Goal: Check status: Check status

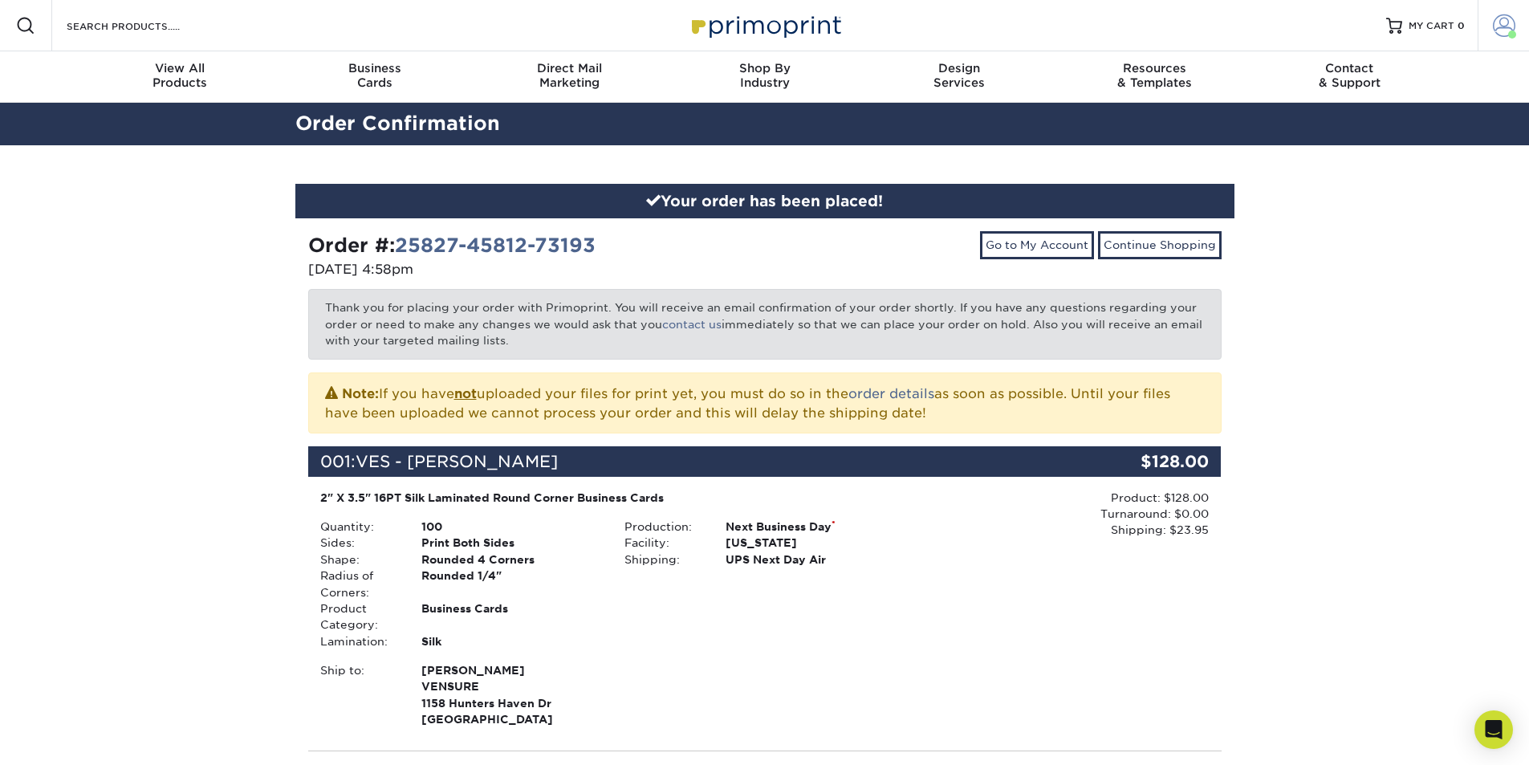
click at [1484, 24] on link "Account" at bounding box center [1502, 25] width 51 height 51
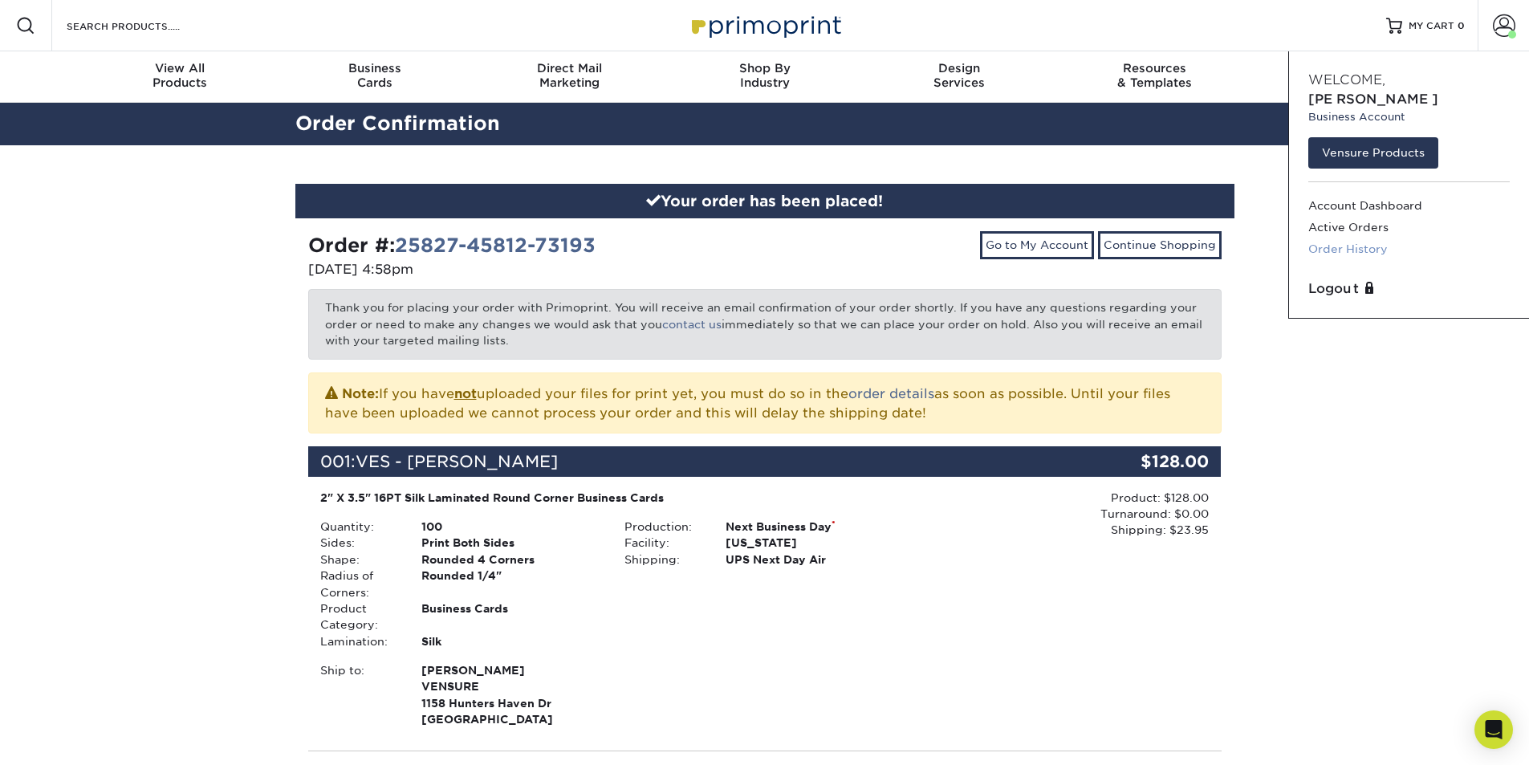
click at [1345, 238] on link "Order History" at bounding box center [1408, 249] width 201 height 22
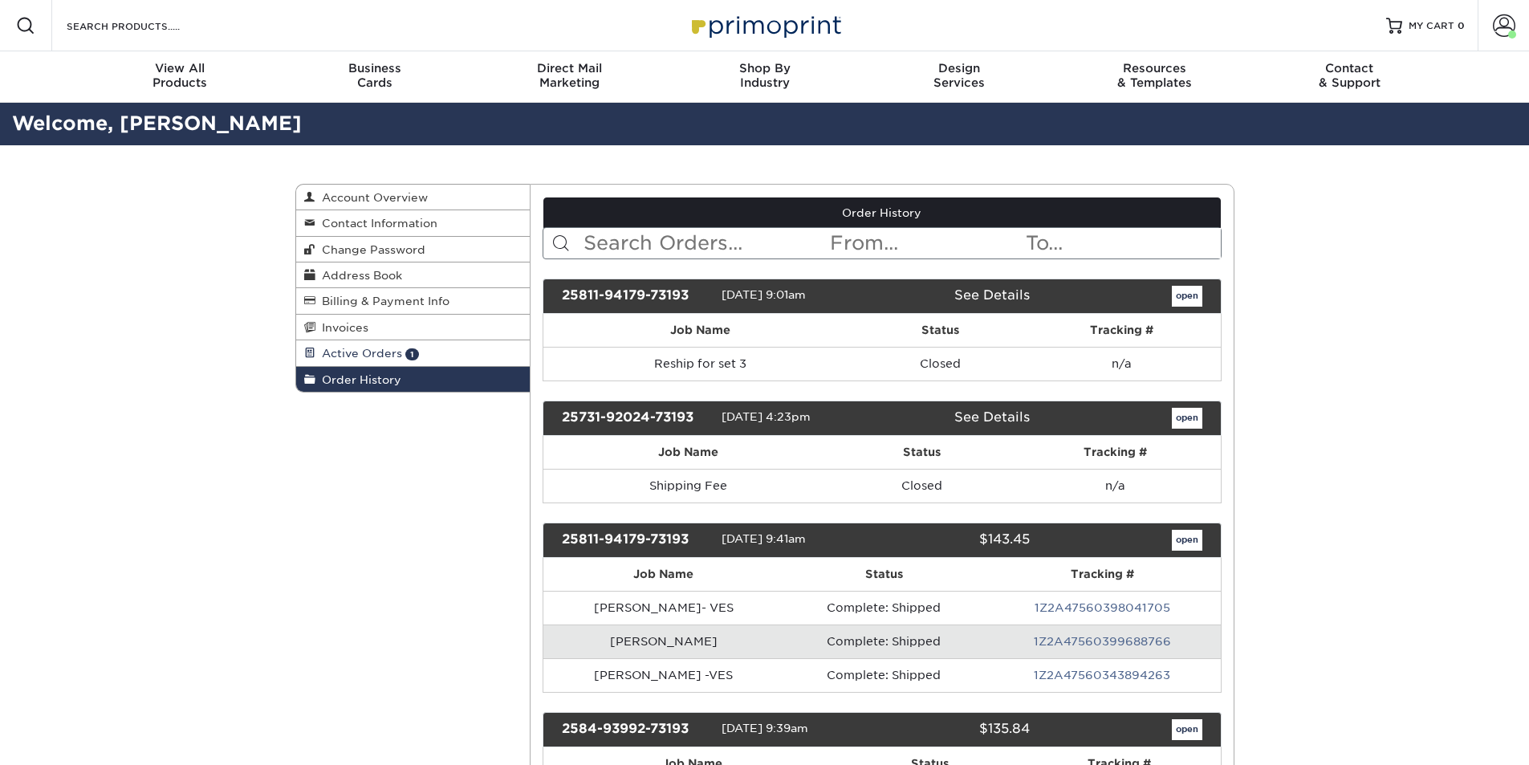
click at [428, 359] on link "Active Orders 1" at bounding box center [413, 353] width 234 height 26
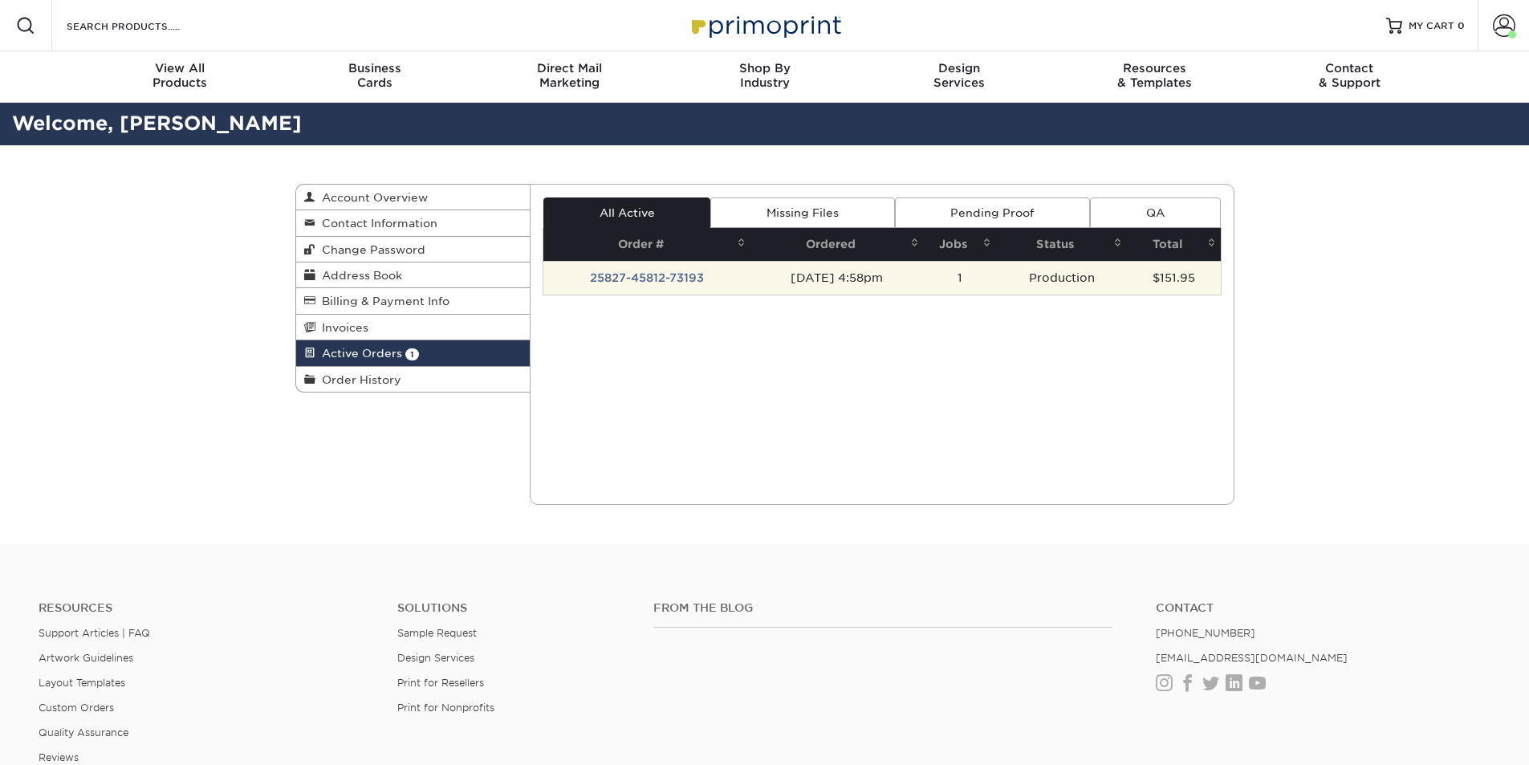
click at [750, 280] on td "[DATE] 4:58pm" at bounding box center [836, 278] width 173 height 34
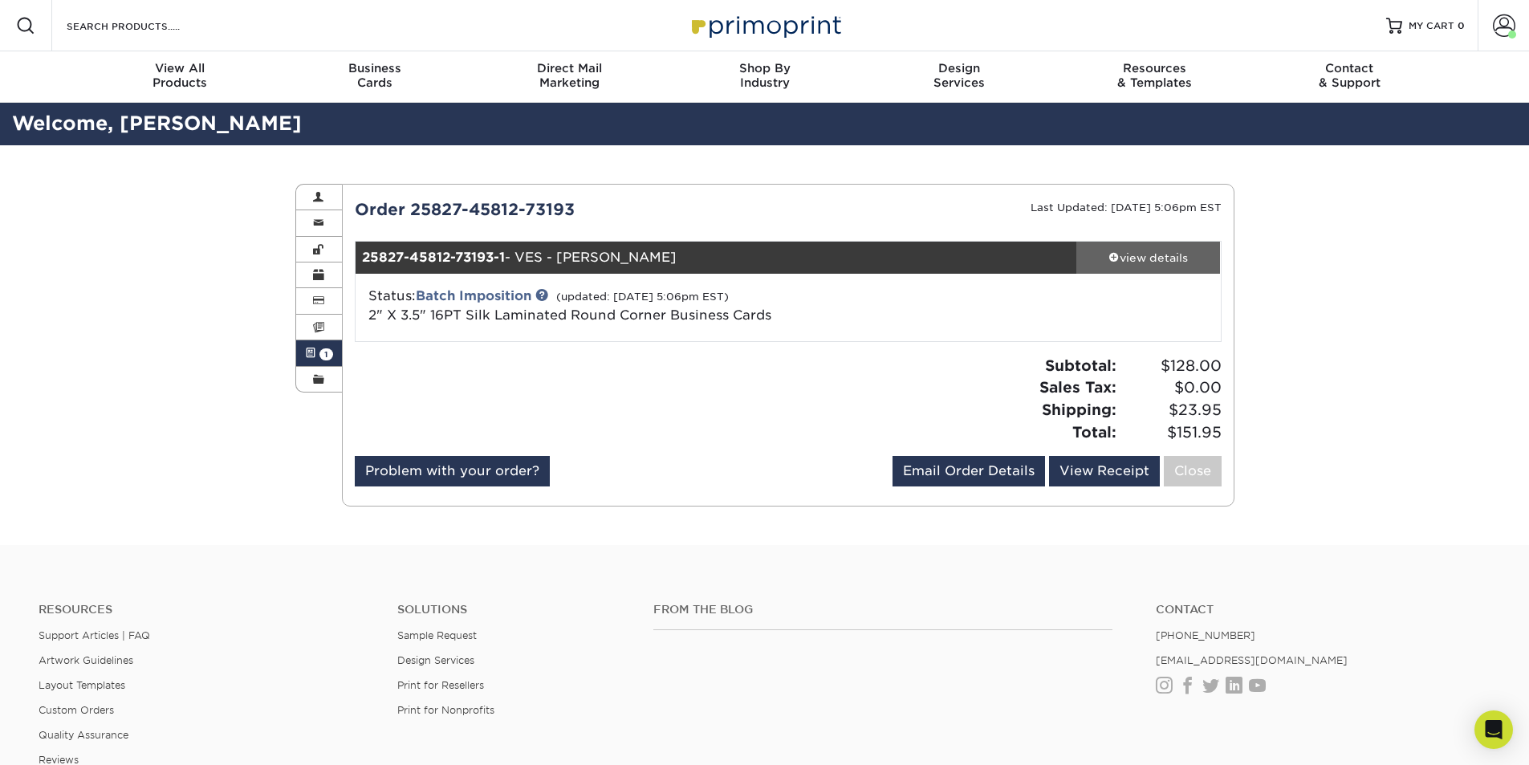
click at [1143, 253] on div "view details" at bounding box center [1148, 258] width 144 height 16
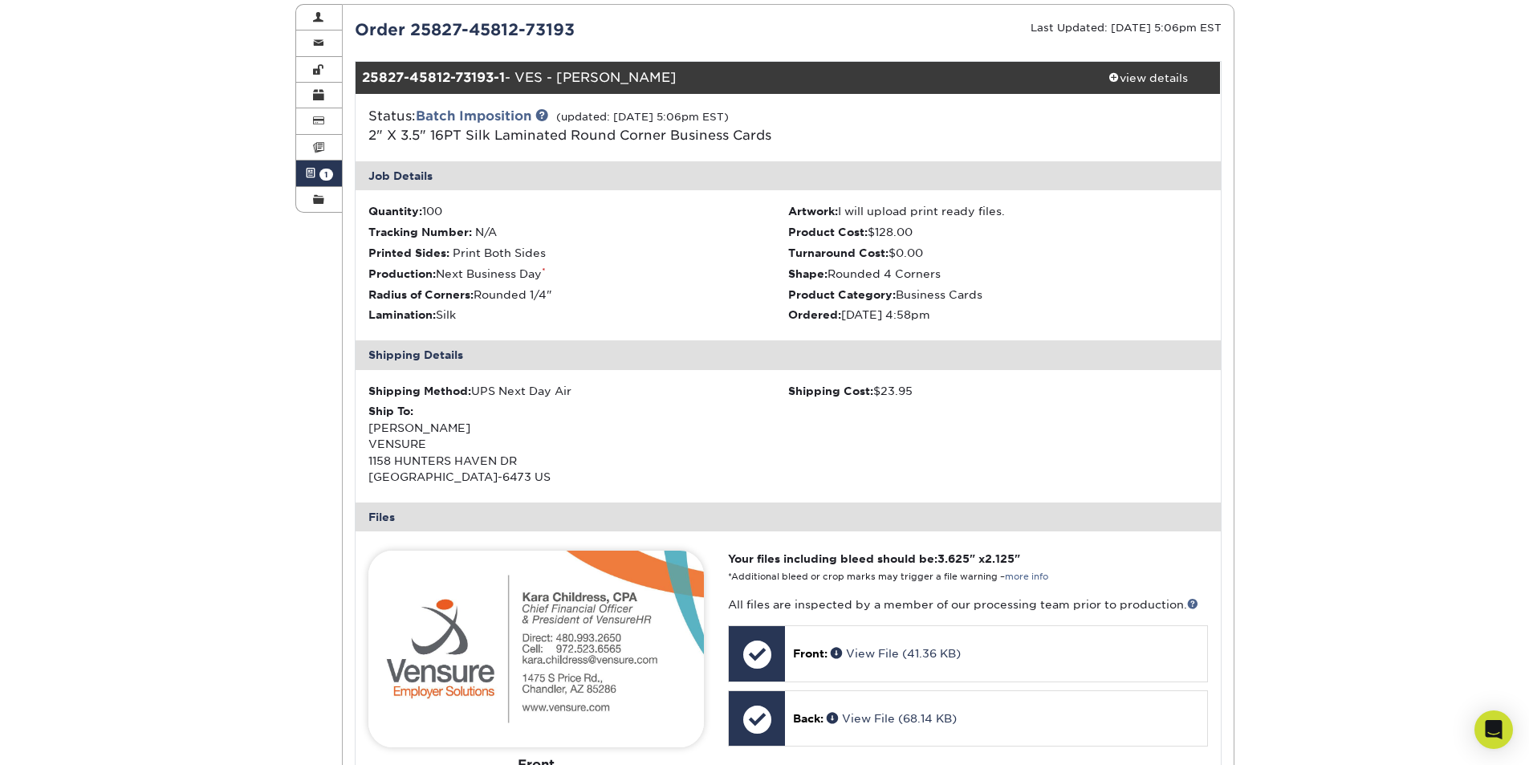
scroll to position [80, 0]
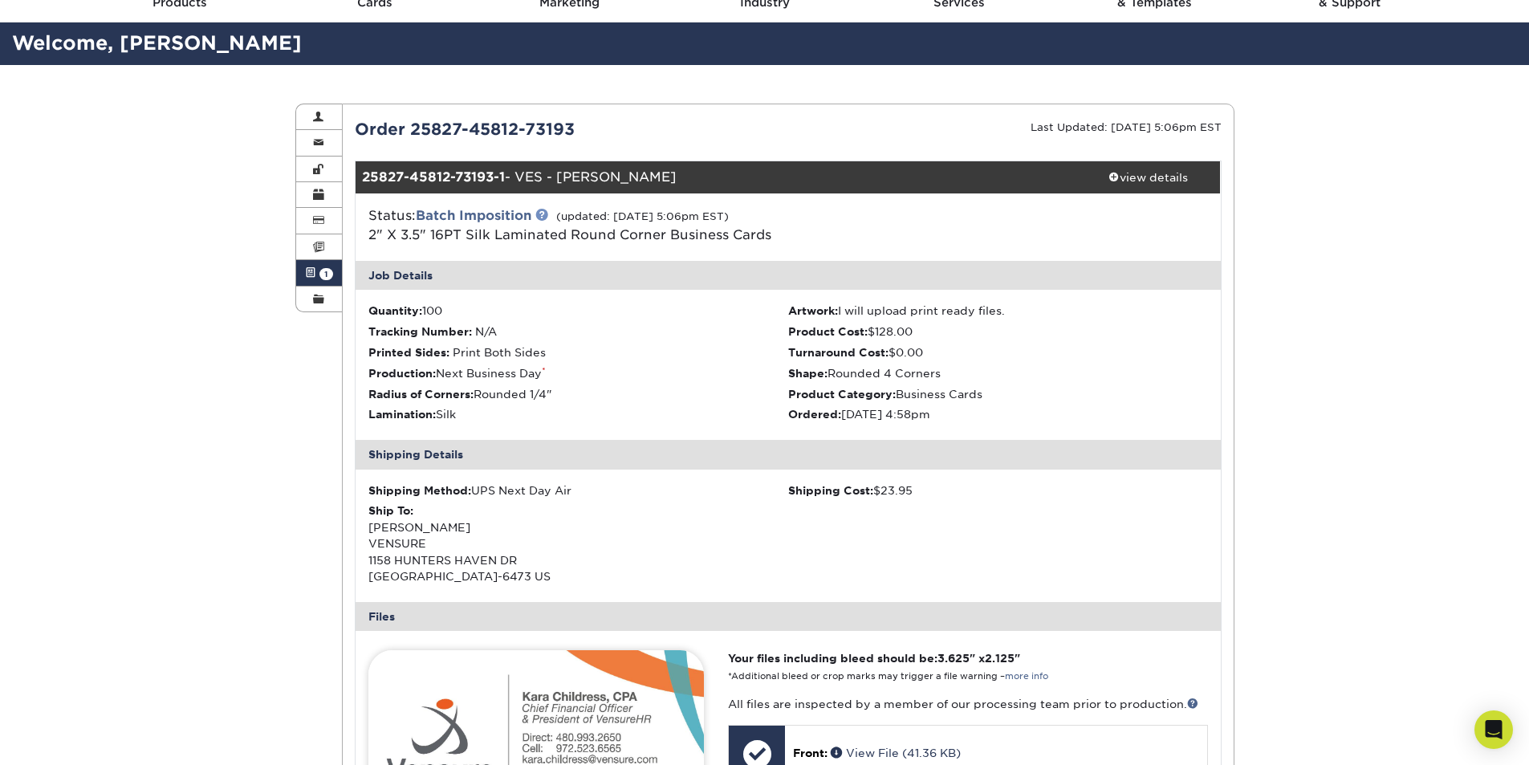
click at [545, 215] on link at bounding box center [541, 214] width 13 height 13
click at [516, 175] on div "25827-45812-73193-1 - VES - [PERSON_NAME]" at bounding box center [715, 177] width 721 height 32
drag, startPoint x: 516, startPoint y: 175, endPoint x: 474, endPoint y: 176, distance: 41.7
click at [509, 175] on div "25827-45812-73193-1 - VES - [PERSON_NAME]" at bounding box center [715, 177] width 721 height 32
click at [478, 176] on strong "25827-45812-73193-1" at bounding box center [433, 176] width 143 height 15
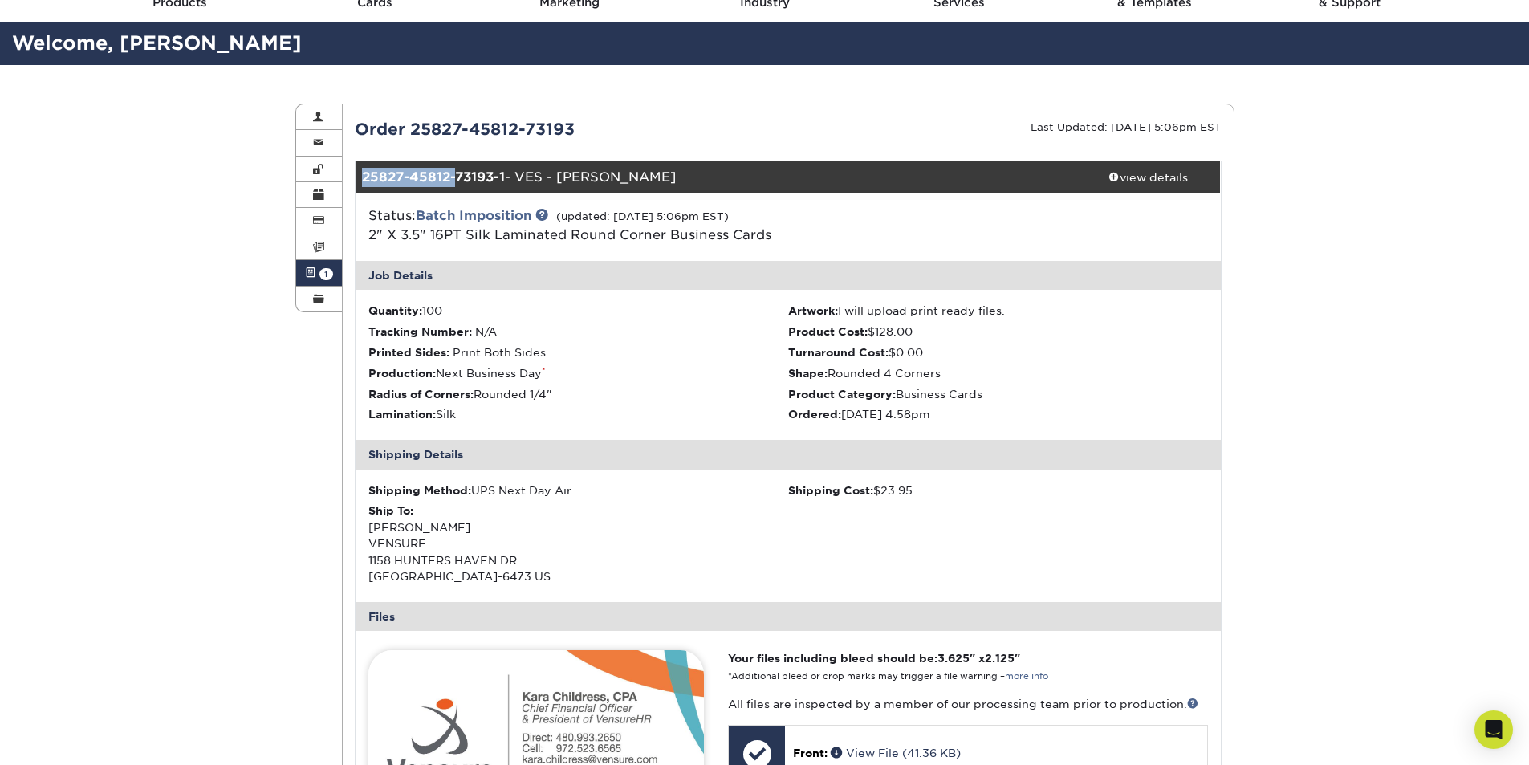
drag, startPoint x: 437, startPoint y: 177, endPoint x: 363, endPoint y: 174, distance: 73.9
click at [363, 174] on strong "25827-45812-73193-1" at bounding box center [433, 176] width 143 height 15
copy strong "25827-45812-"
